Goal: Task Accomplishment & Management: Use online tool/utility

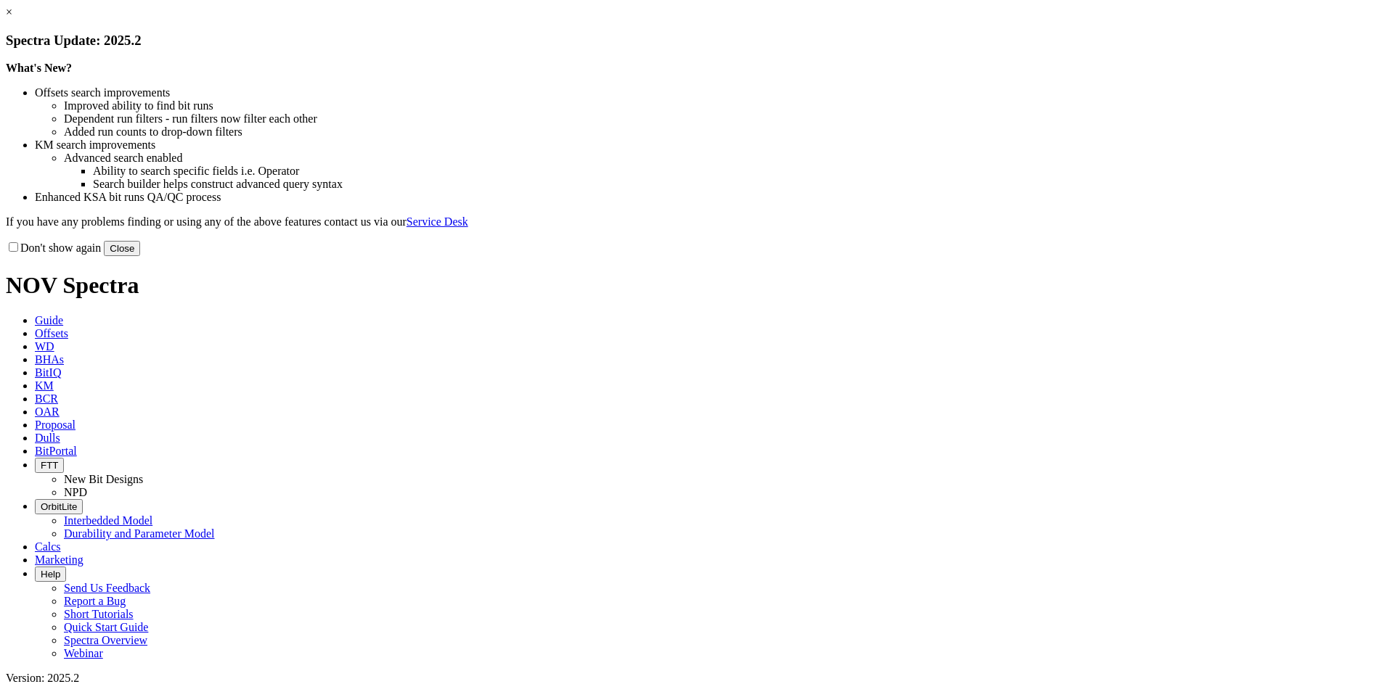
click at [140, 256] on button "Close" at bounding box center [122, 248] width 36 height 15
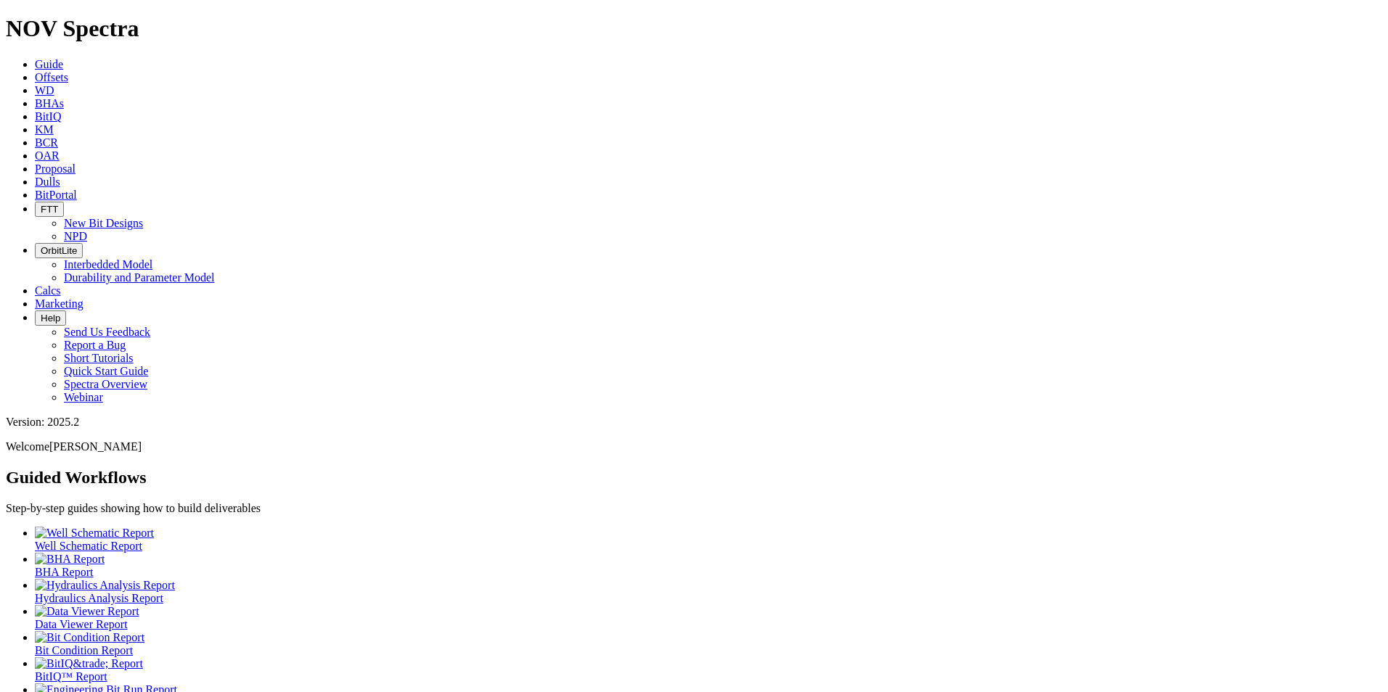
click at [75, 163] on span "Proposal" at bounding box center [55, 169] width 41 height 12
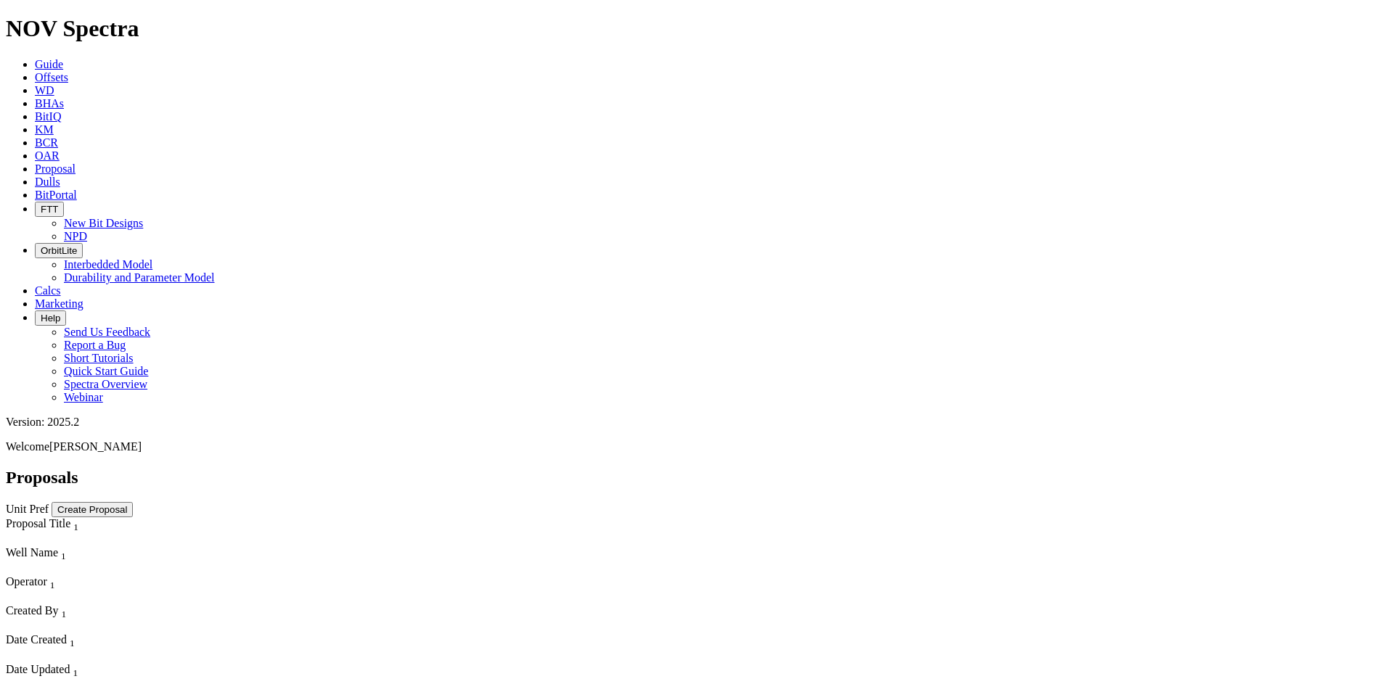
scroll to position [3955, 0]
click at [133, 502] on button "Create Proposal" at bounding box center [92, 509] width 81 height 15
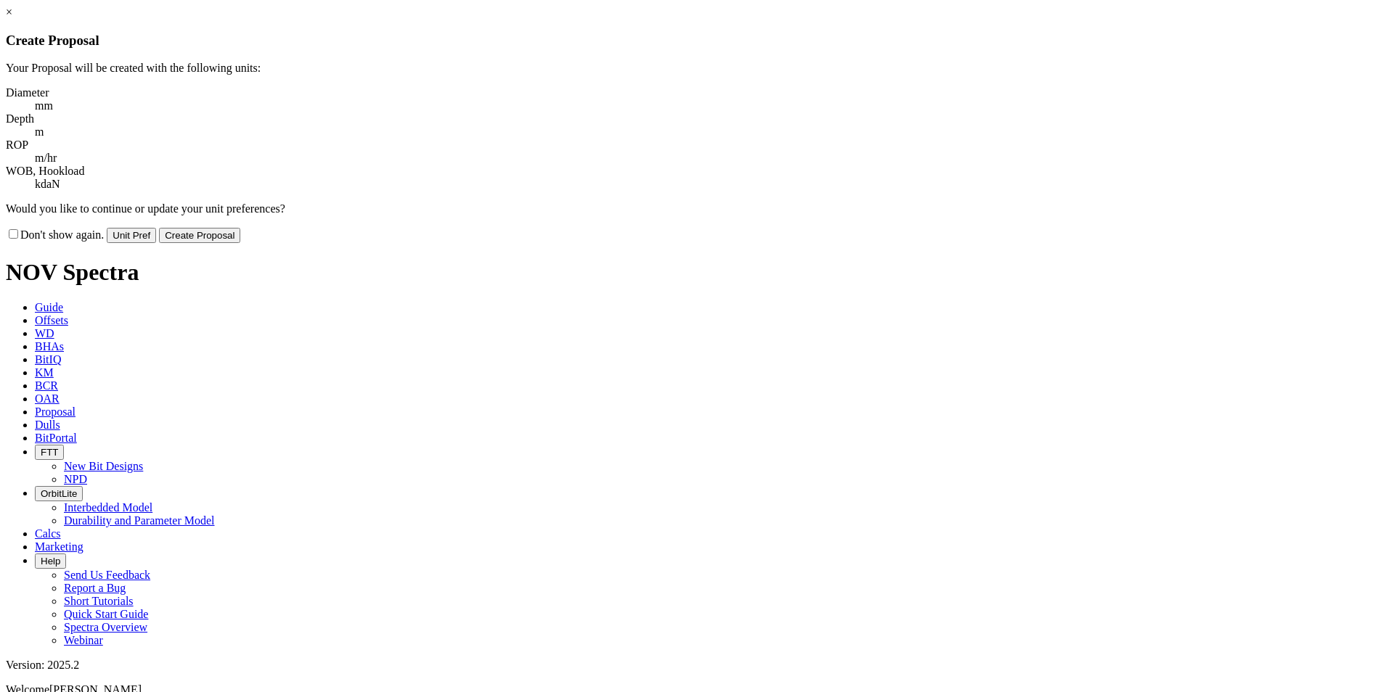
click at [240, 228] on button "Create Proposal" at bounding box center [199, 235] width 81 height 15
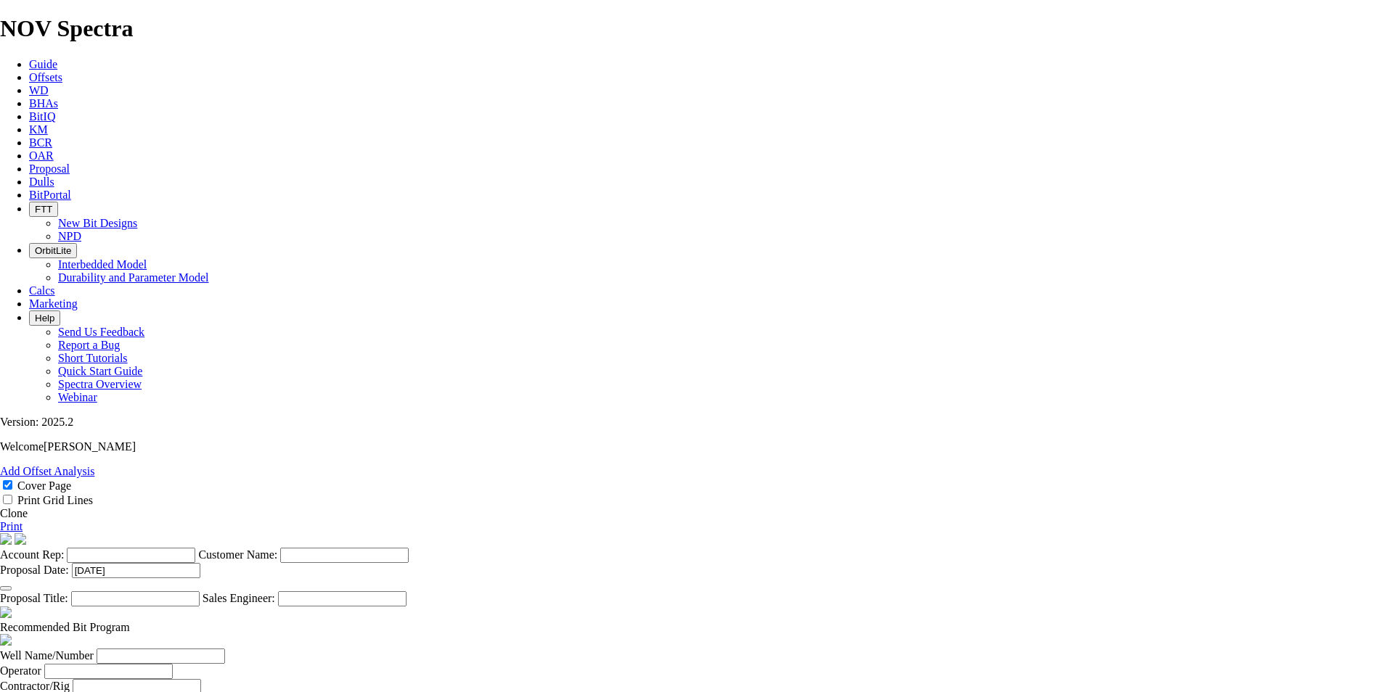
scroll to position [290, 0]
click at [130, 621] on span at bounding box center [130, 627] width 0 height 12
select select "string:Redline"
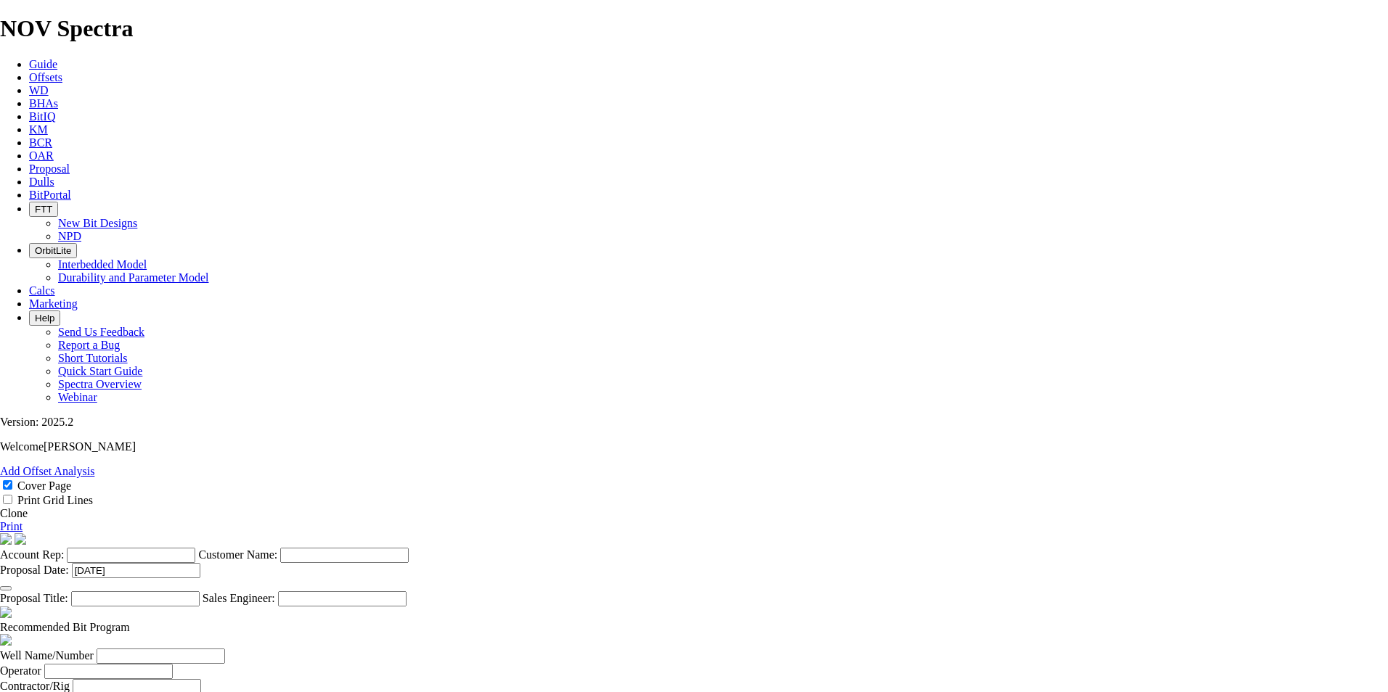
select select "string:CAD"
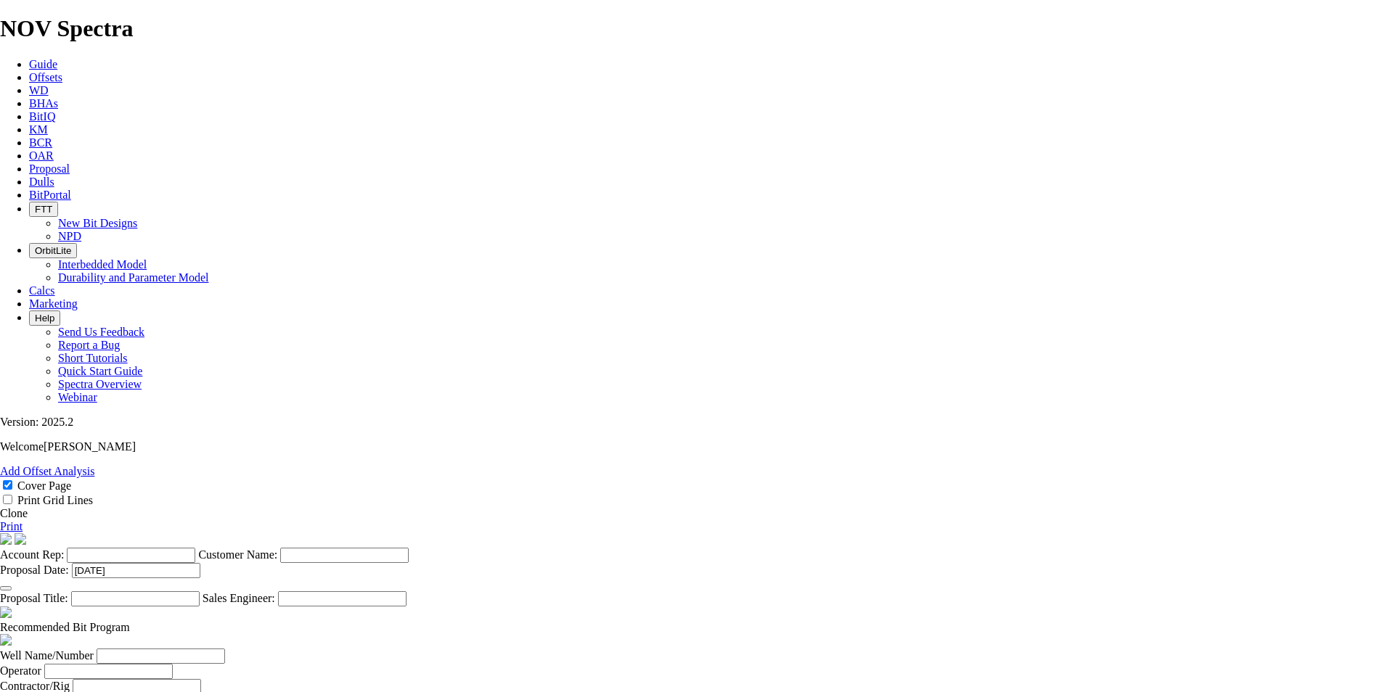
checkbox input "false"
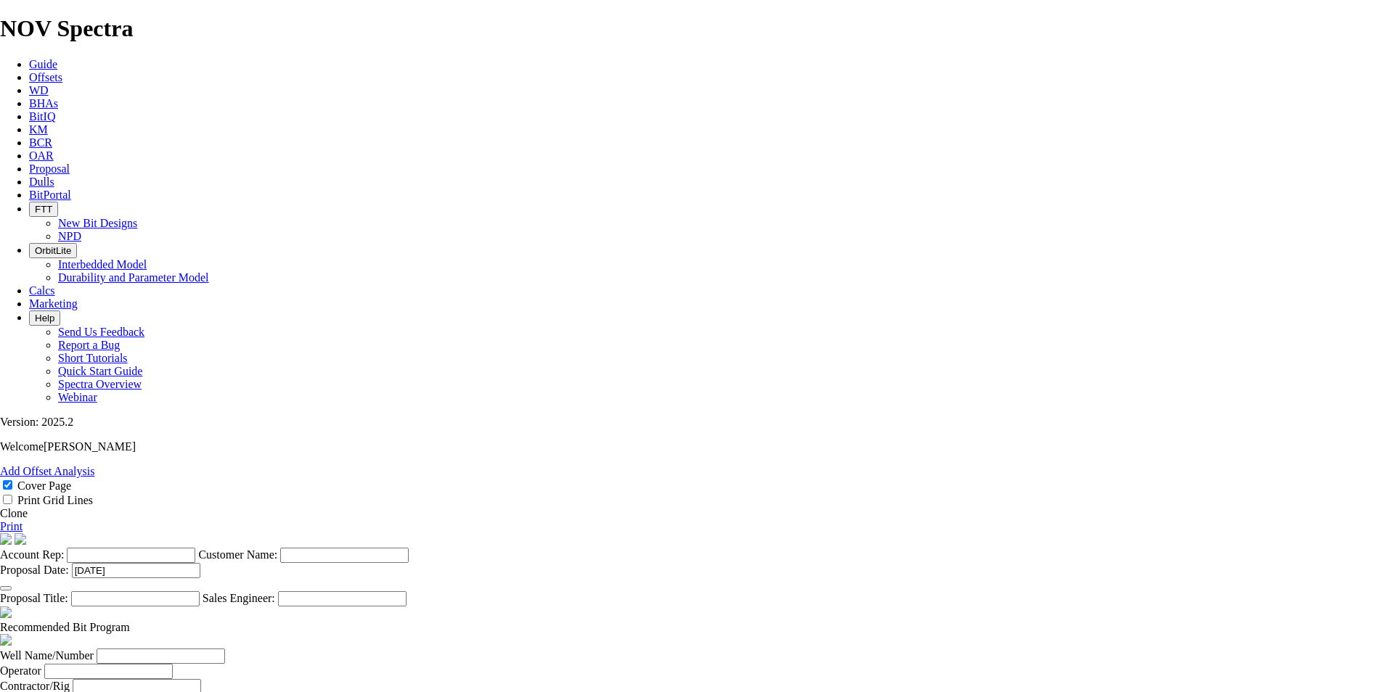
checkbox input "false"
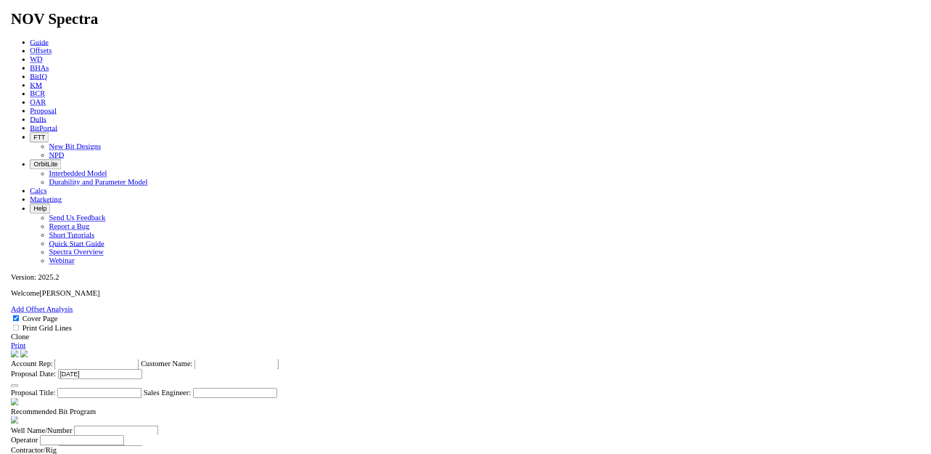
scroll to position [581, 0]
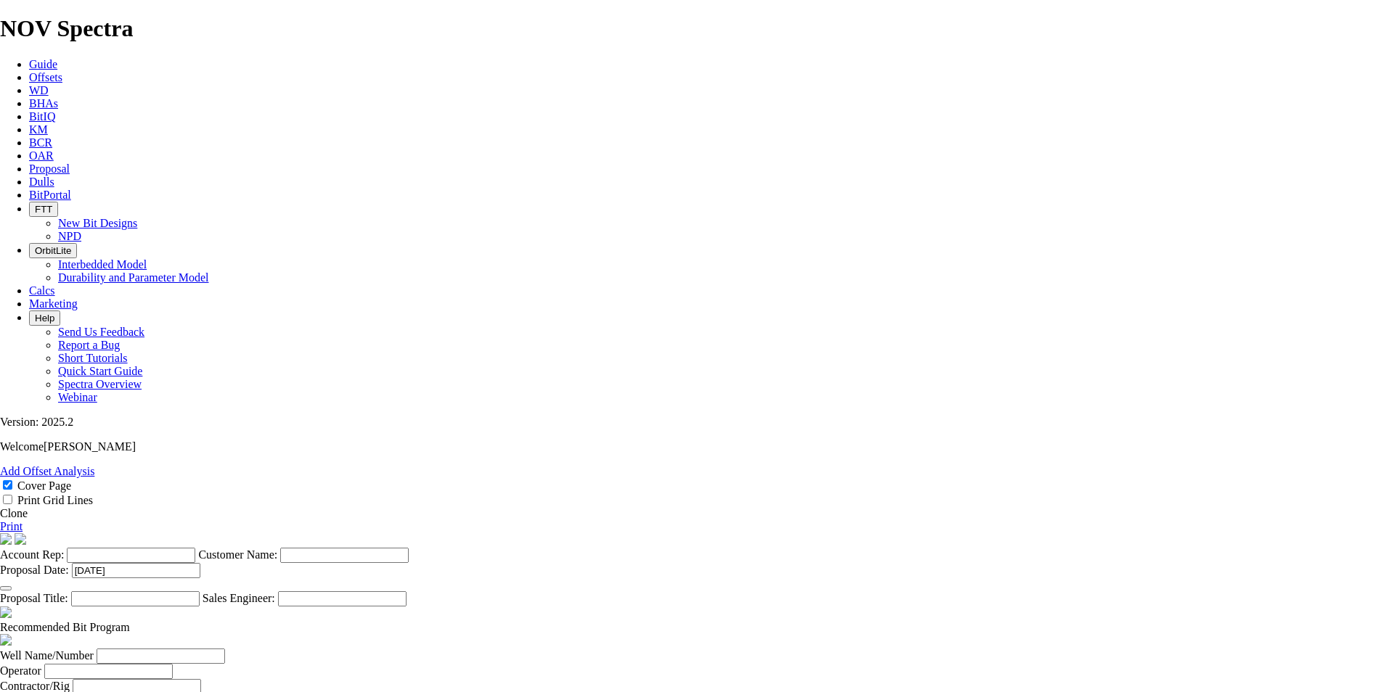
click at [737, 477] on body "Spectra is built to be used with Google Chrome. Please switch browsers. NOV Spe…" at bounding box center [694, 640] width 1388 height 1250
select select "field"
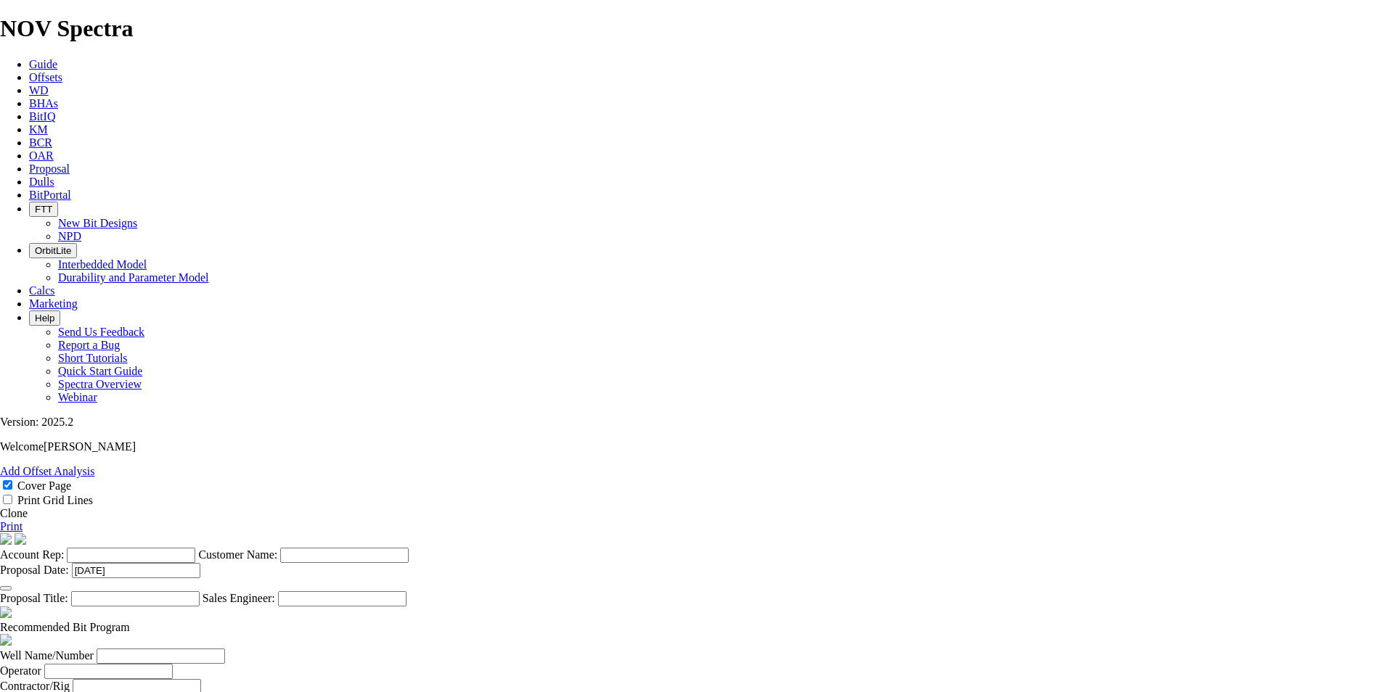
select select "location"
select select "province"
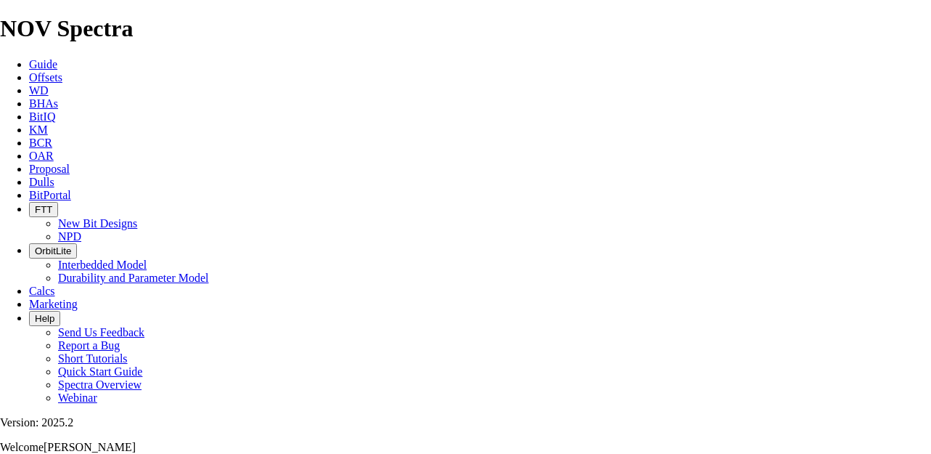
scroll to position [218, 0]
type input "[PERSON_NAME]"
type input "ALCHEMY ENERGY"
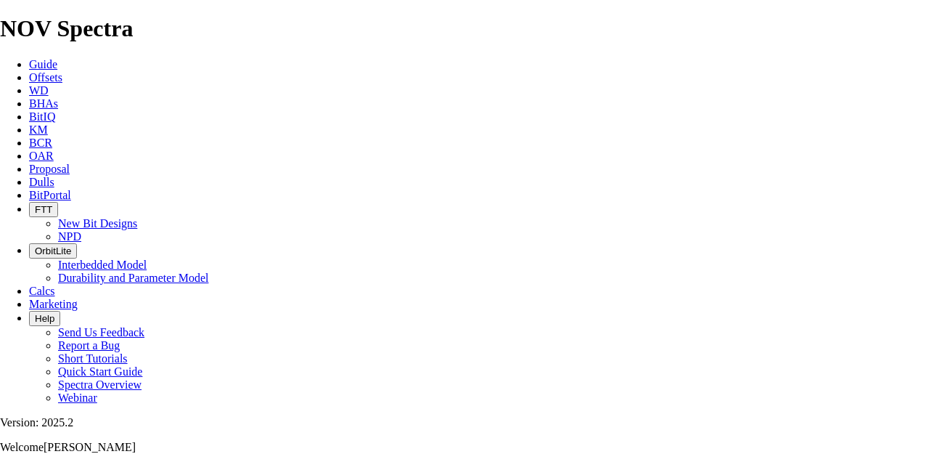
drag, startPoint x: 533, startPoint y: 118, endPoint x: 455, endPoint y: 123, distance: 78.6
type input "HZ [PERSON_NAME] 03-23-029-17W4"
paste input "03-23-029-17W4"
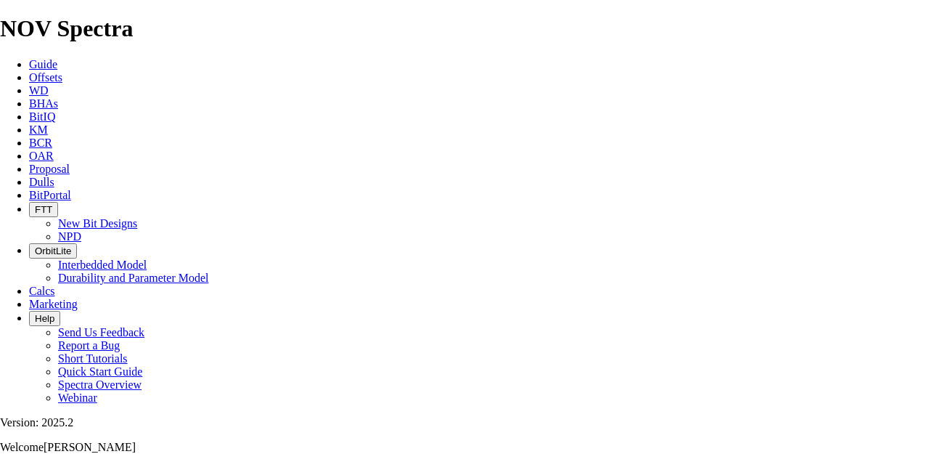
type input "03-23-029-17W4"
type input "ALCHEMY ENERGY"
type input "TBD"
type input "[PERSON_NAME]"
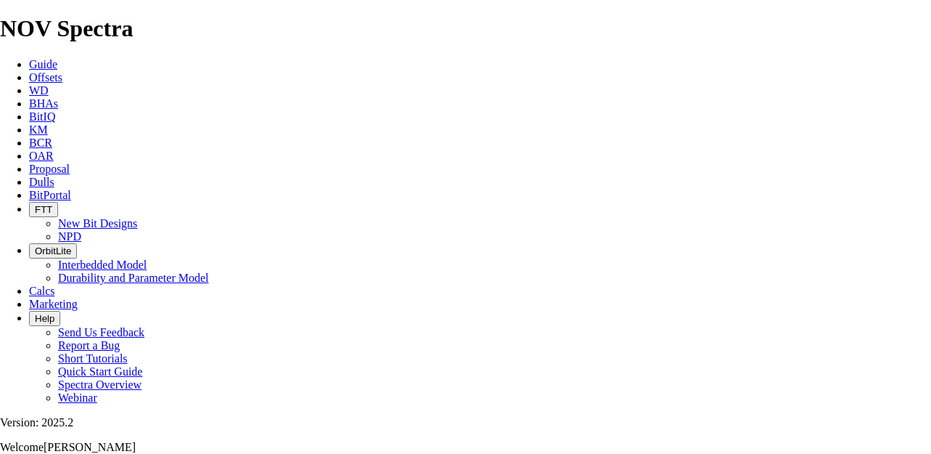
type input "[PERSON_NAME]"
type input "03-14-029-17W4"
type input "[GEOGRAPHIC_DATA]"
type input "[PERSON_NAME]"
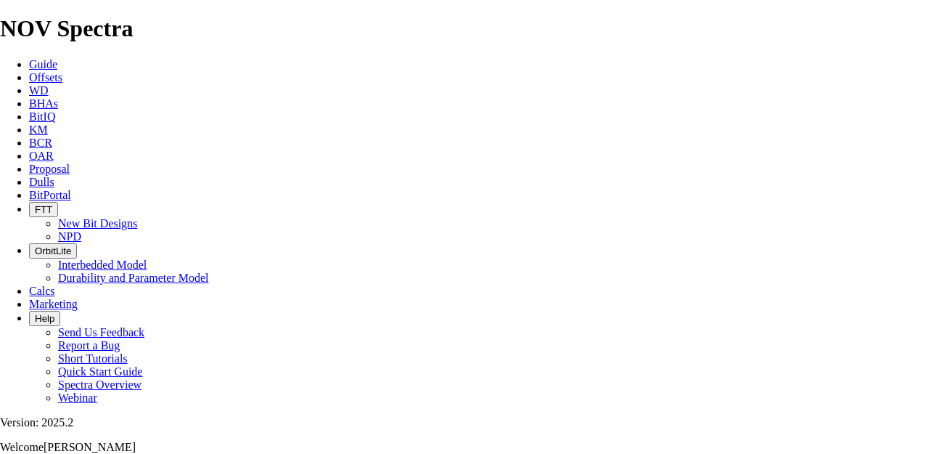
scroll to position [0, 0]
type input "5441"
type input "[PERSON_NAME]"
type input "[PHONE_NUMBER]"
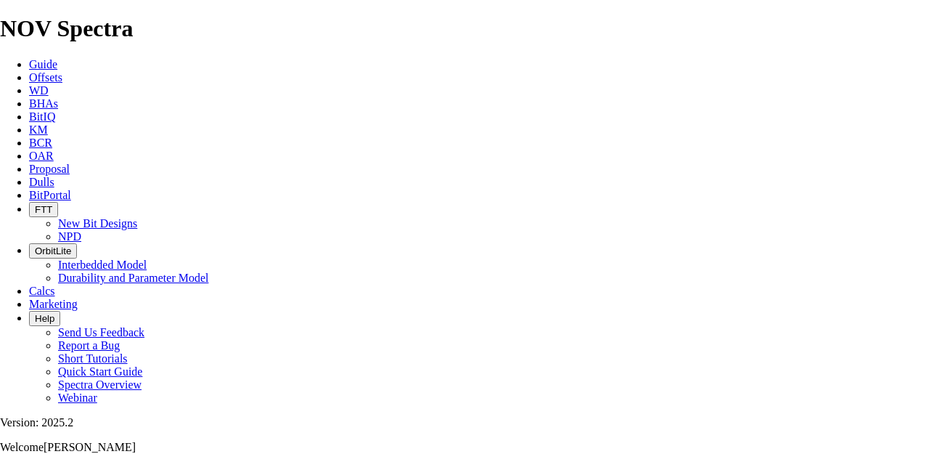
scroll to position [508, 0]
type input "[DATE]"
type input "1"
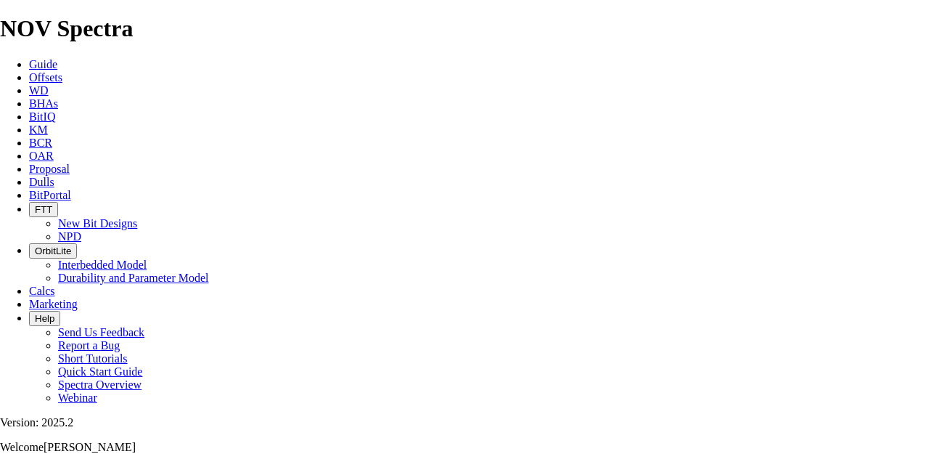
type input "311.2"
type input "NO BID"
type input "200"
type input "2"
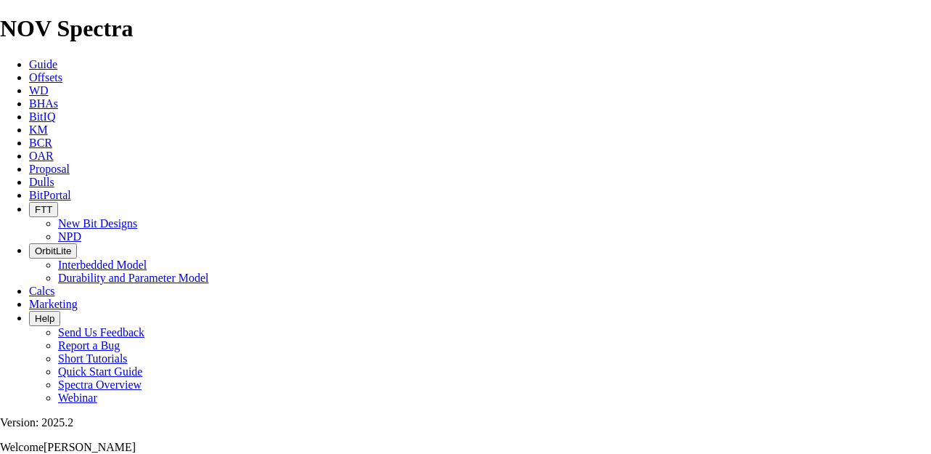
type input "100"
checkbox input "false"
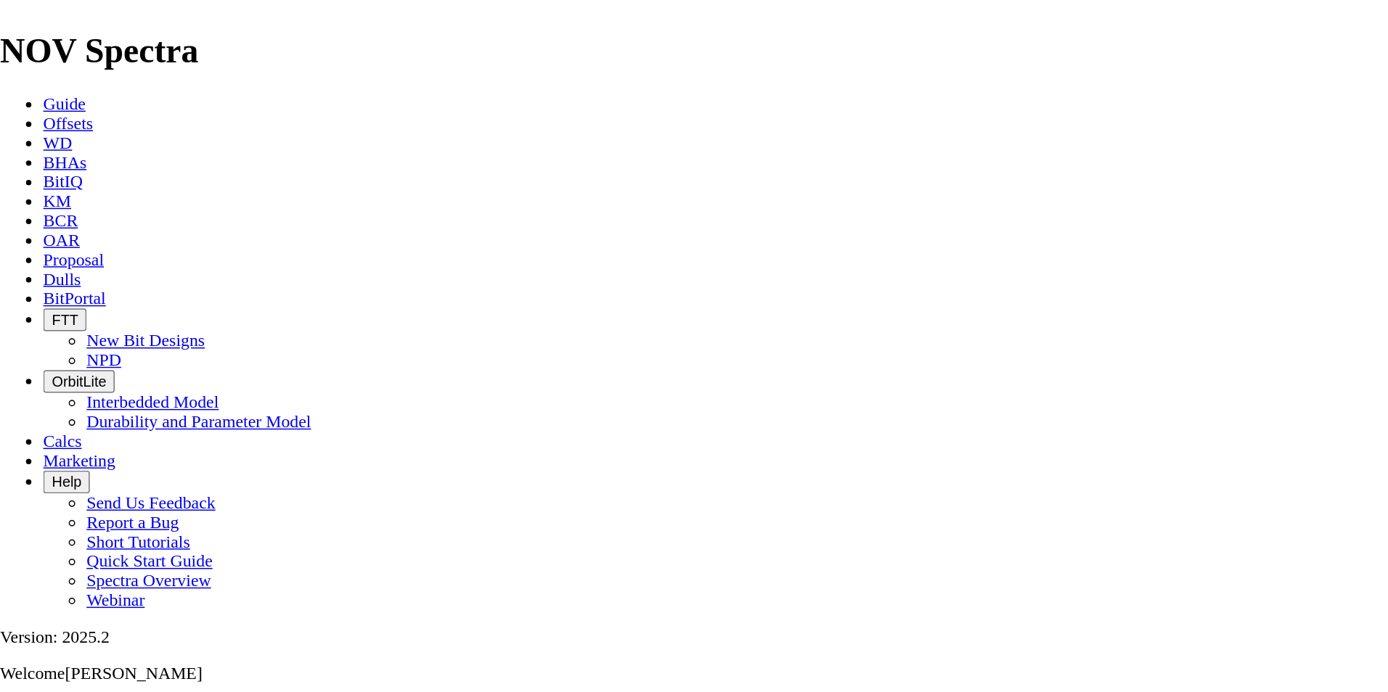
scroll to position [653, 0]
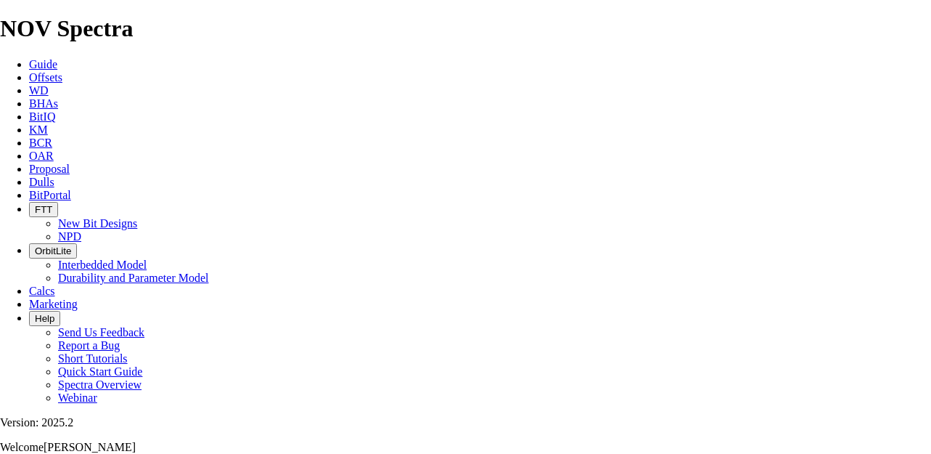
type input "1"
type input "2"
type input "171.5"
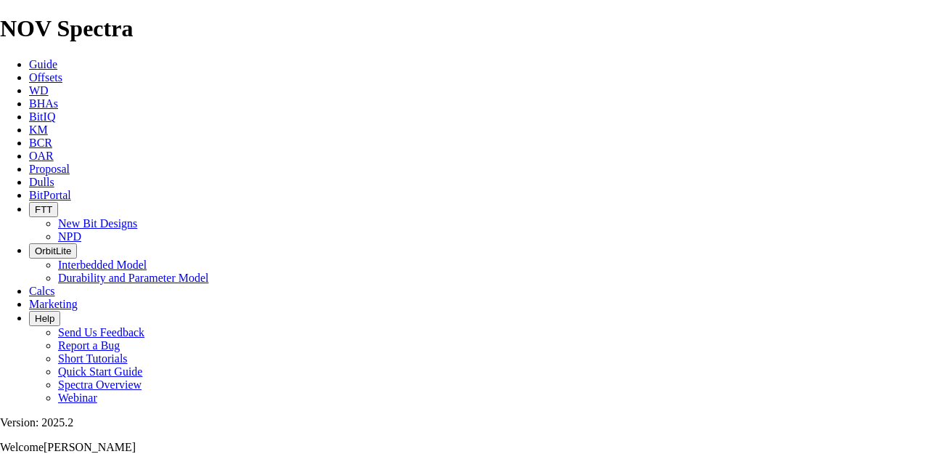
type input "TK66-G1"
type input "900"
type input "3"
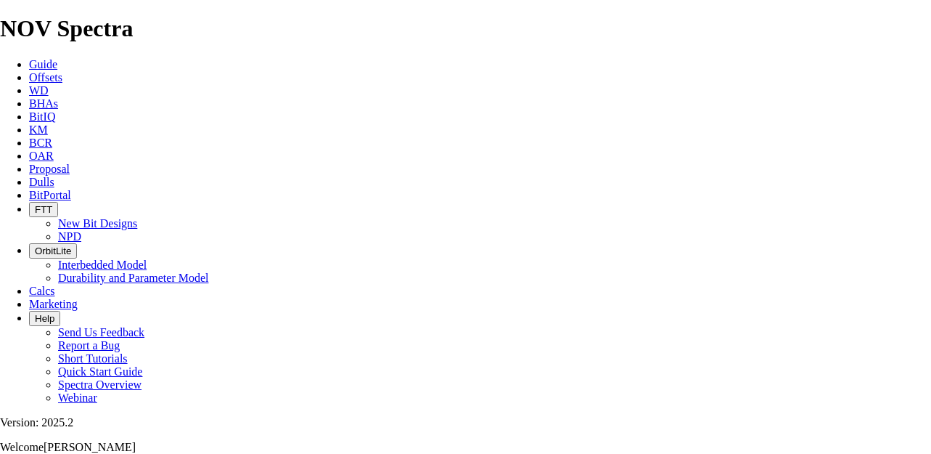
type input "158.8"
type input "TK63-B1"
drag, startPoint x: 356, startPoint y: 240, endPoint x: 308, endPoint y: 242, distance: 47.2
type input "1500"
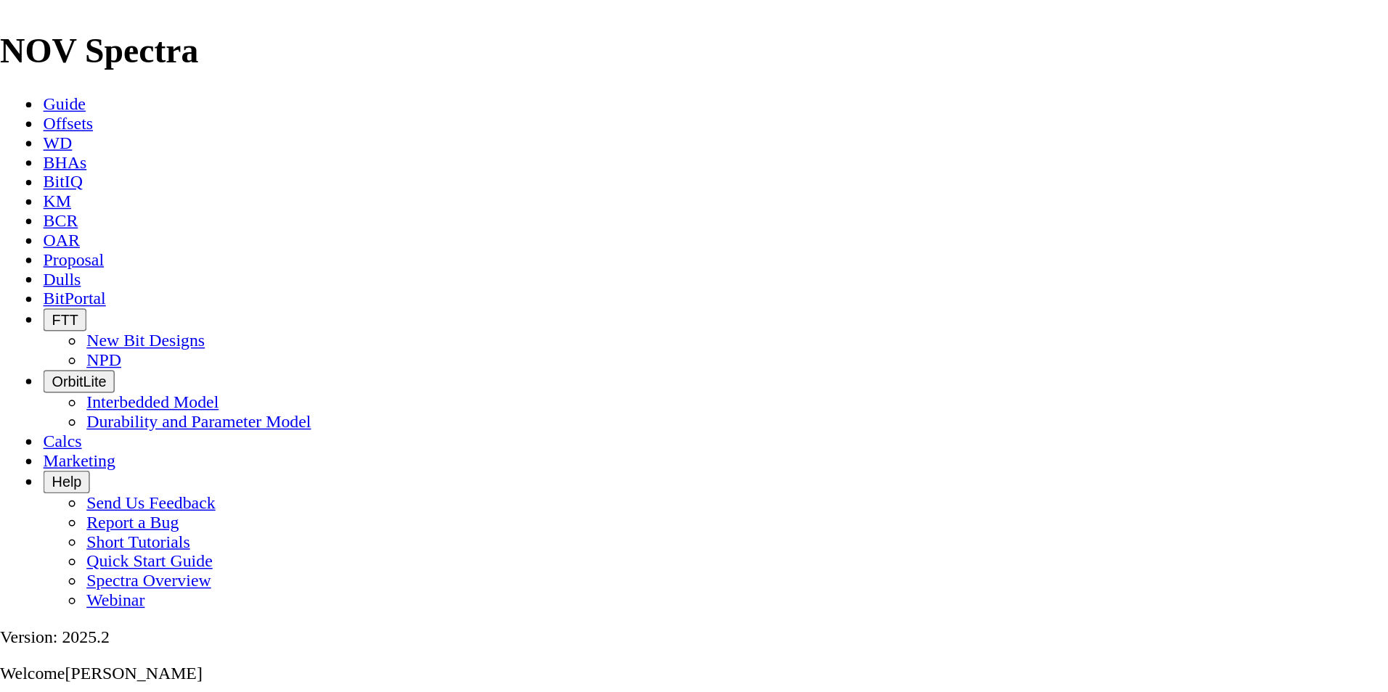
scroll to position [610, 0]
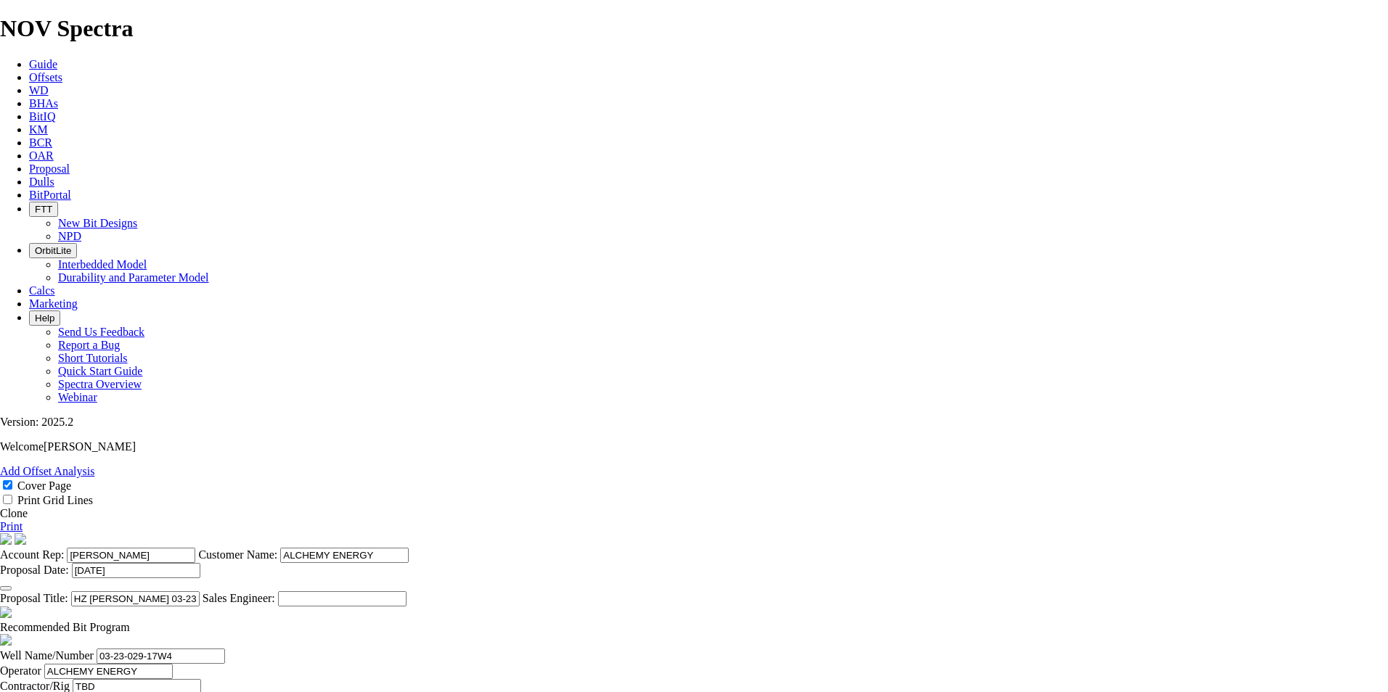
type input "3200"
type input "80"
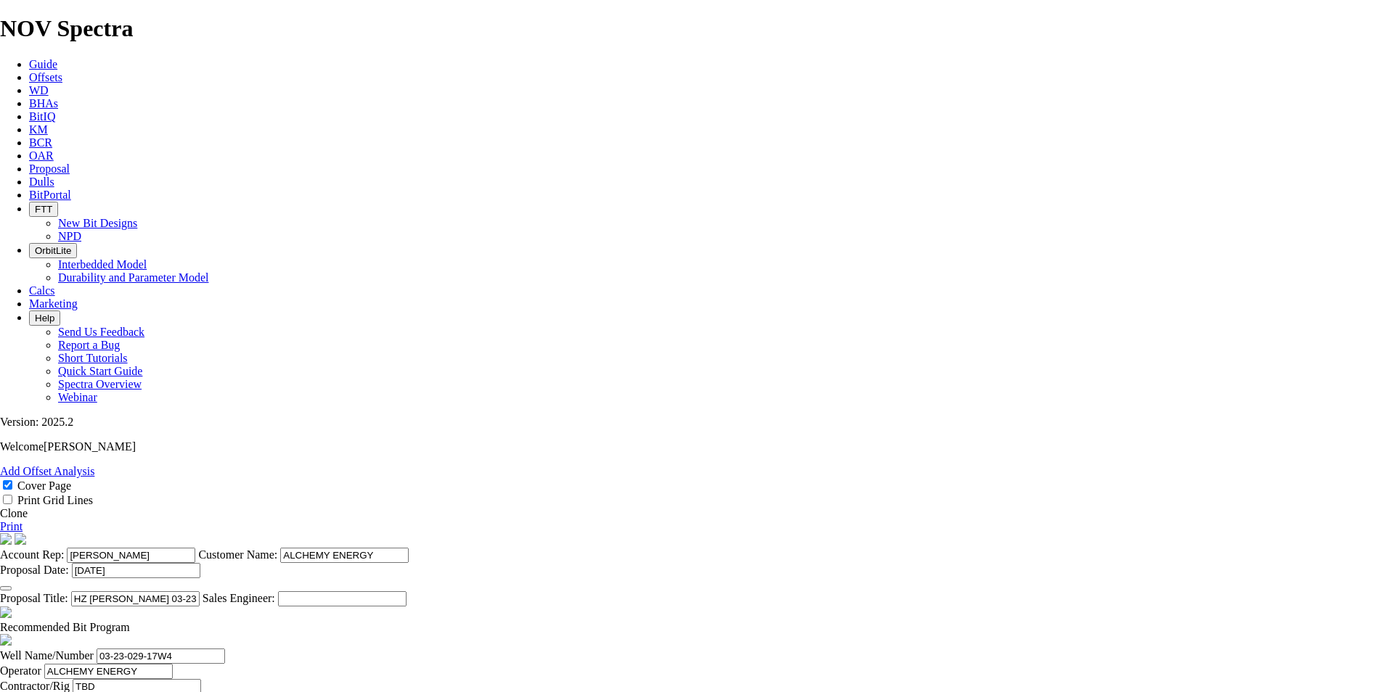
type input "50"
type input "1300"
type input "16.25"
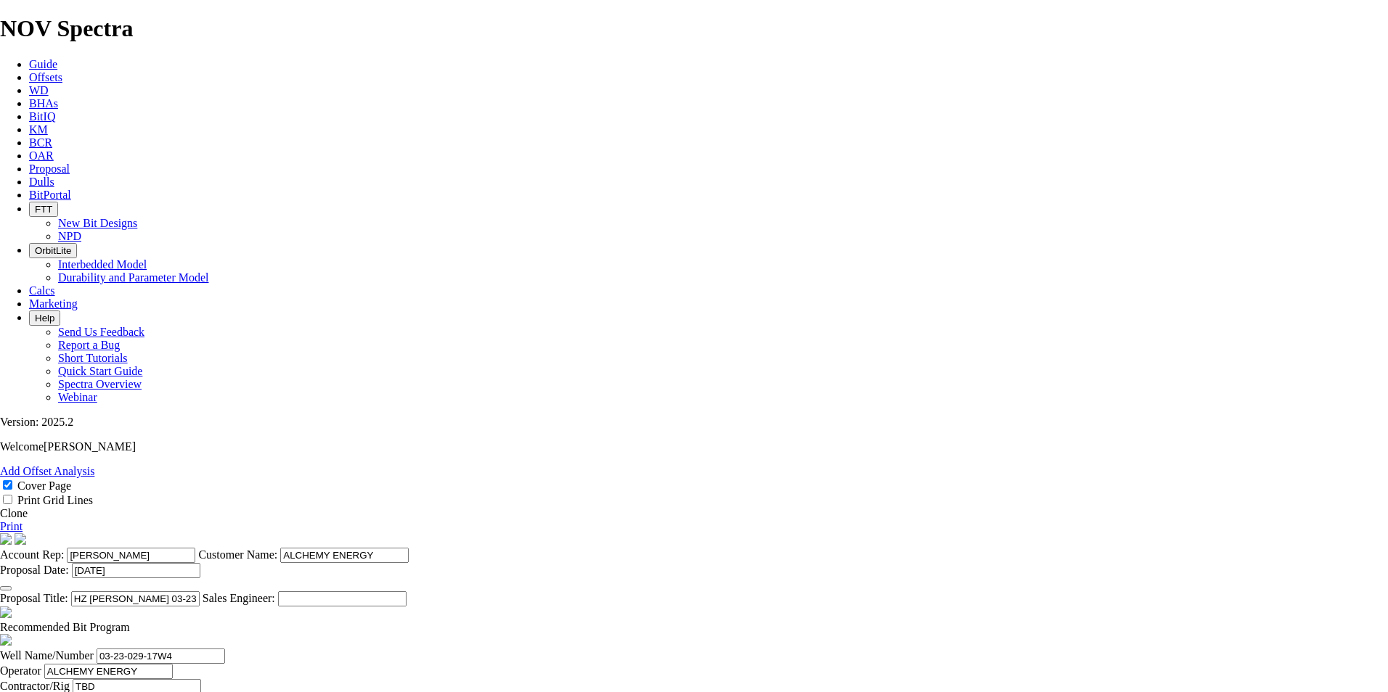
type input "1700"
type input "34"
type input "12500"
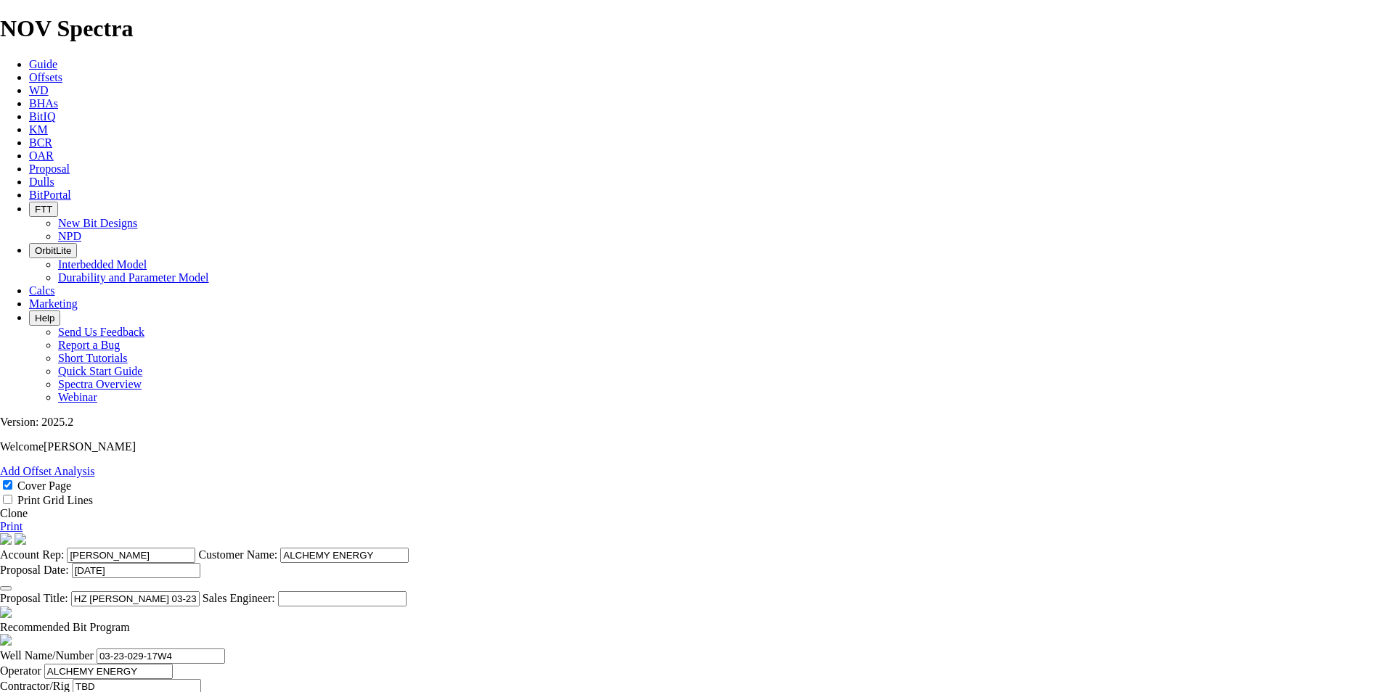
type input "1"
type input "23000"
type input "10500"
type input "23000"
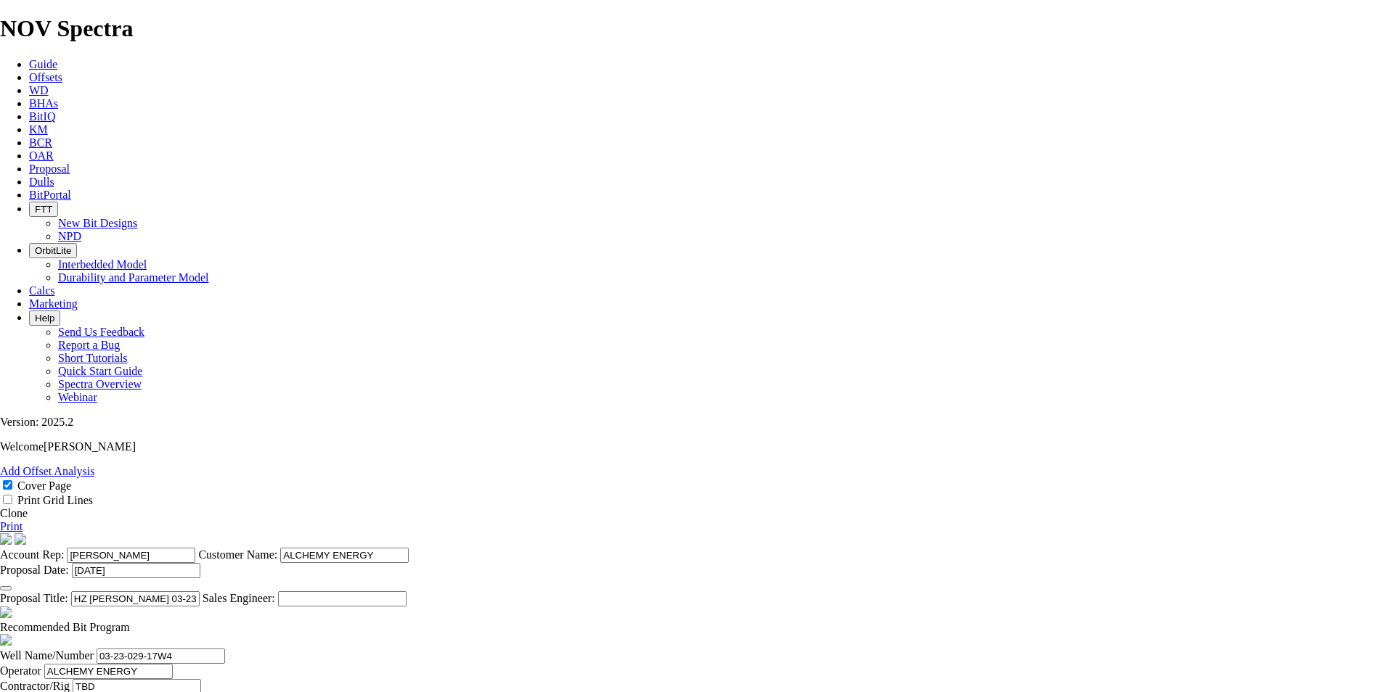
click at [130, 621] on span at bounding box center [130, 627] width 0 height 12
checkbox input "false"
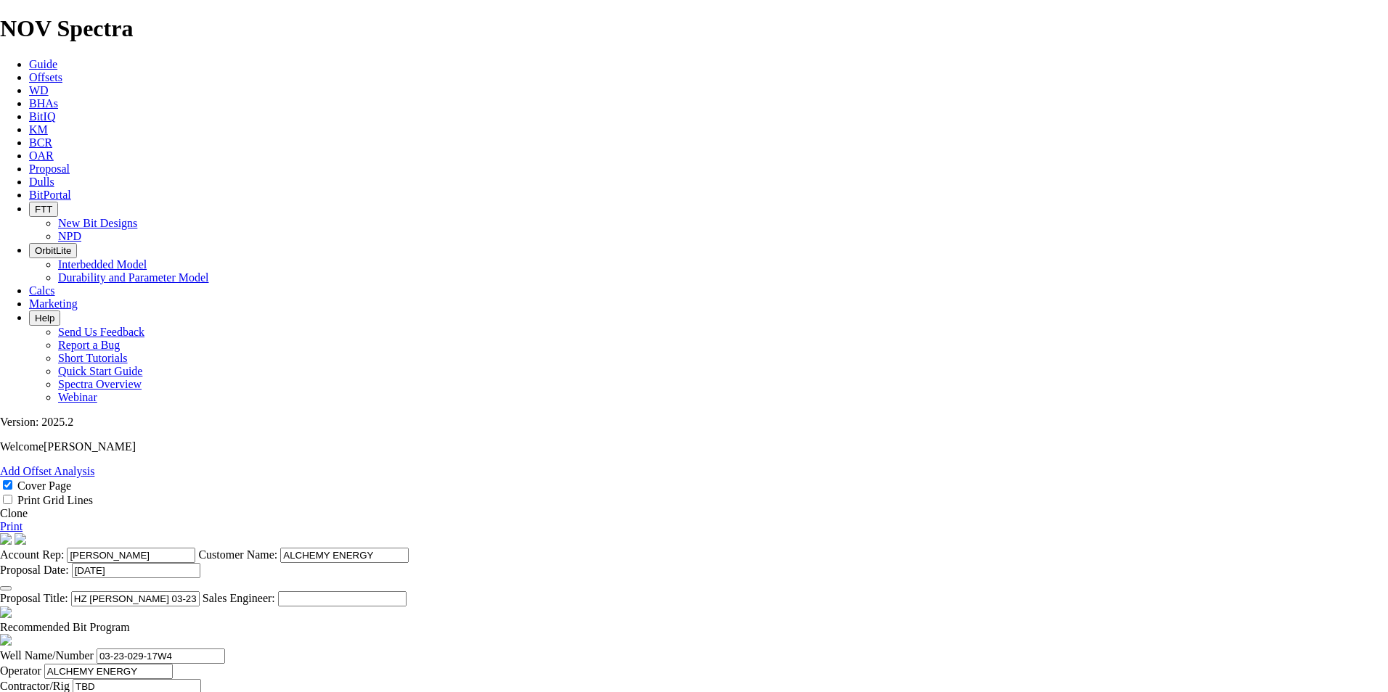
click at [23, 520] on link "Print" at bounding box center [11, 526] width 23 height 12
type input "[PHONE_NUMBER]"
click at [23, 520] on link "Print" at bounding box center [11, 526] width 23 height 12
